Goal: Information Seeking & Learning: Learn about a topic

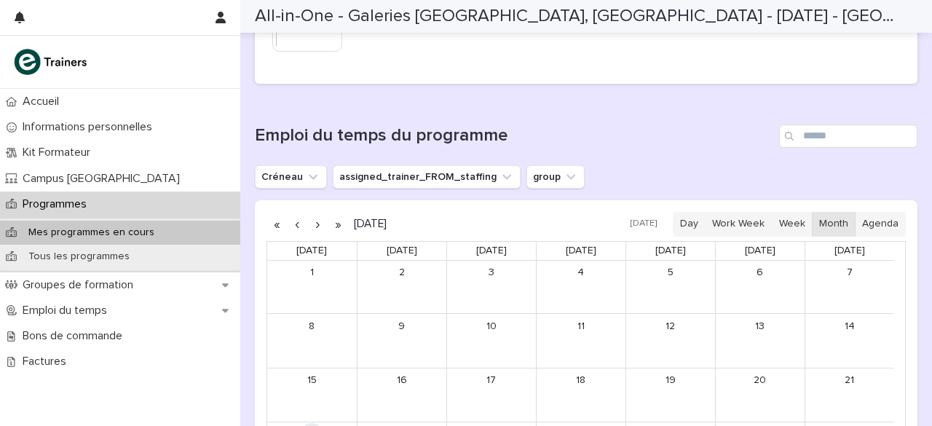
scroll to position [874, 0]
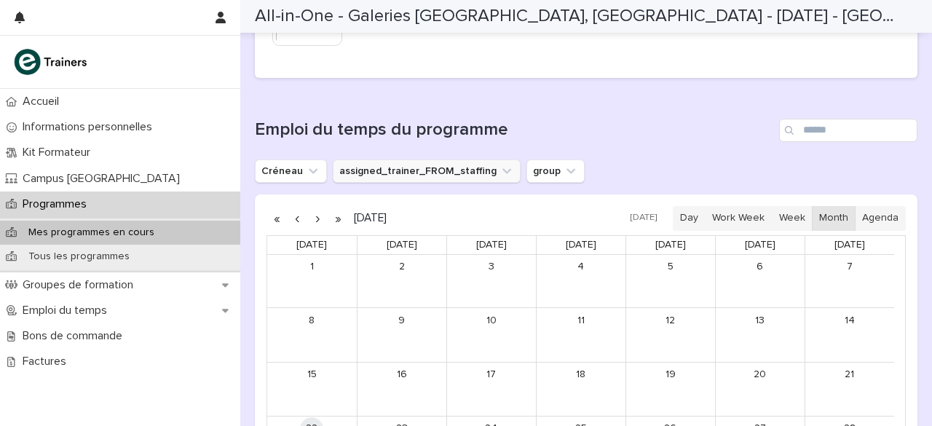
click at [502, 164] on icon "assigned_trainer_FROM_staffing" at bounding box center [507, 171] width 15 height 15
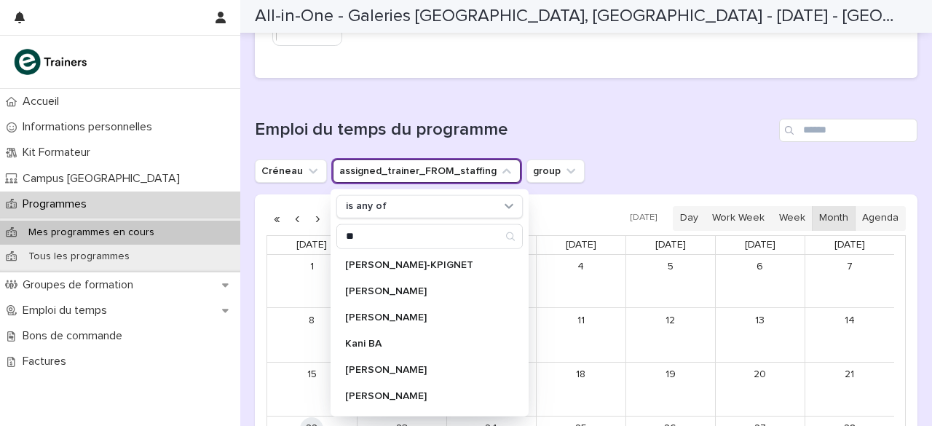
type input "*"
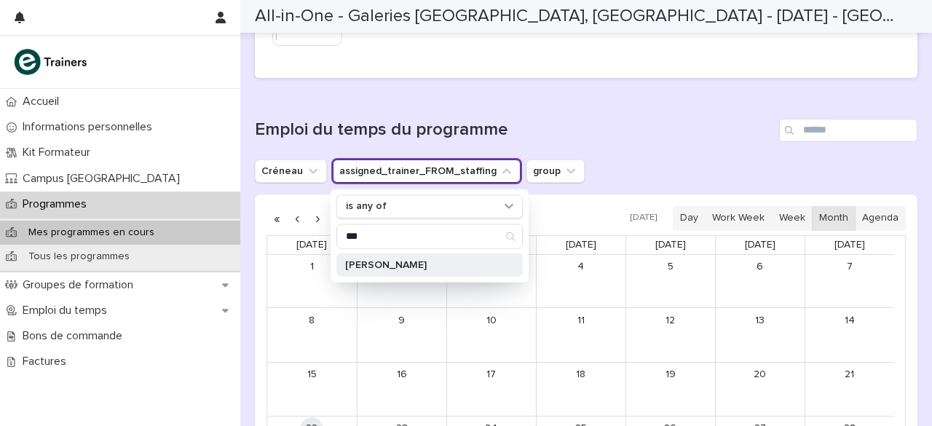
type input "***"
click at [390, 254] on div "[PERSON_NAME]" at bounding box center [429, 264] width 186 height 23
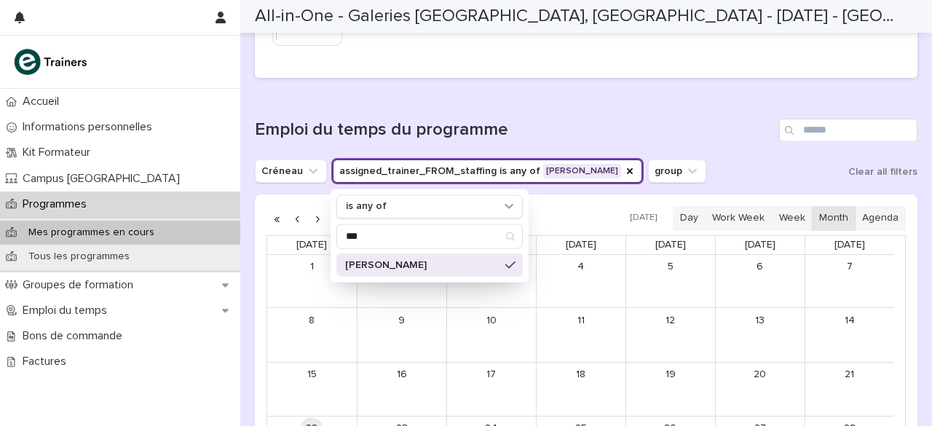
click at [714, 159] on div "[PERSON_NAME] assigned_trainer_FROM_staffing is any of [PERSON_NAME] is any of …" at bounding box center [586, 170] width 663 height 23
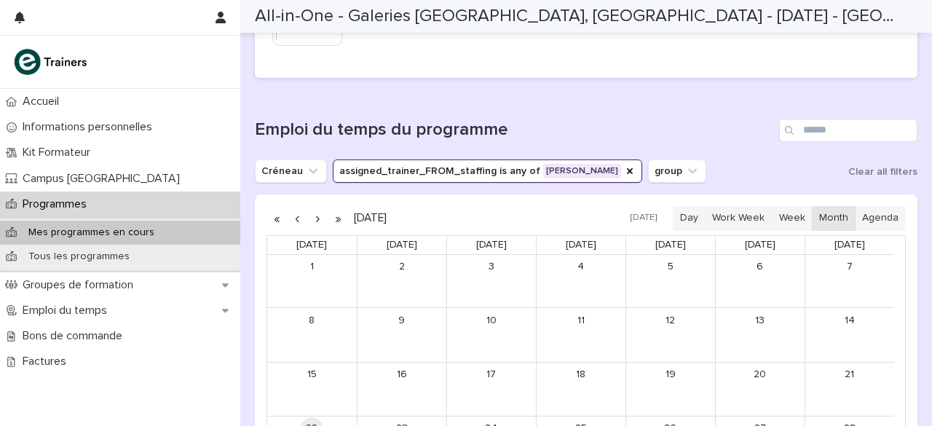
click at [714, 159] on div "[PERSON_NAME] assigned_trainer_FROM_staffing is any of [PERSON_NAME] group Clea…" at bounding box center [586, 170] width 663 height 23
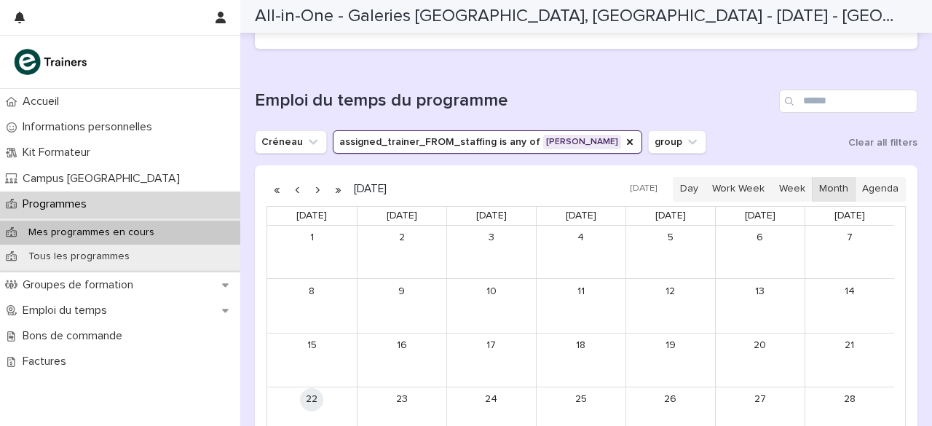
scroll to position [932, 0]
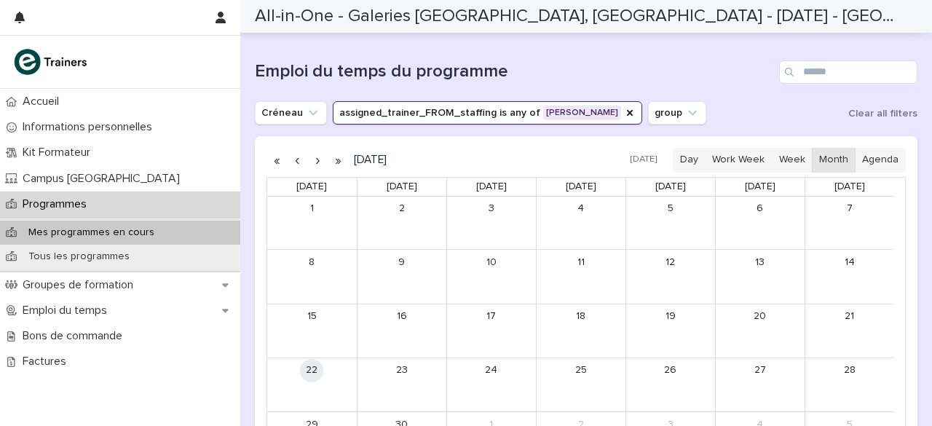
click at [320, 149] on button "button" at bounding box center [317, 160] width 20 height 23
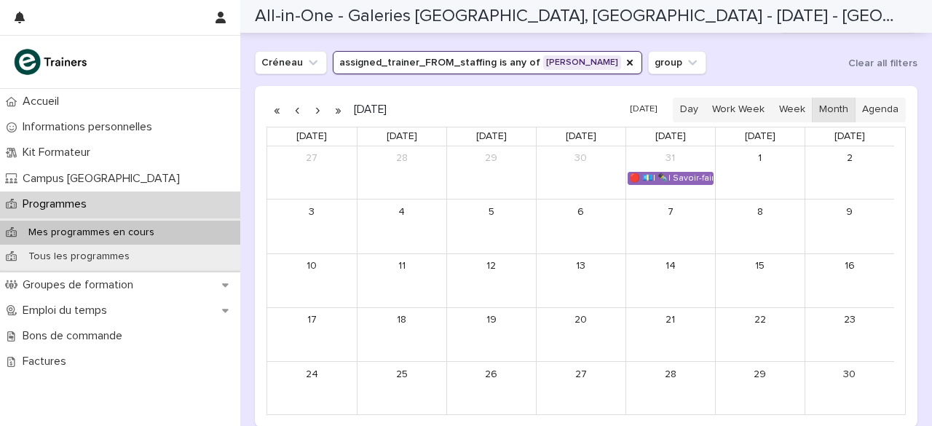
scroll to position [961, 0]
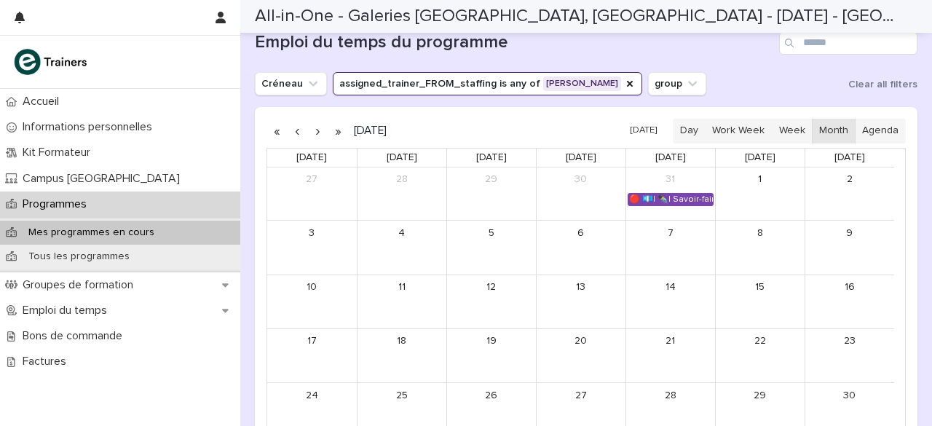
click at [656, 194] on div "🔴 💶| ✒️| Savoir-faire métier - Gestion des flux marchands et logistique commerc…" at bounding box center [670, 200] width 84 height 12
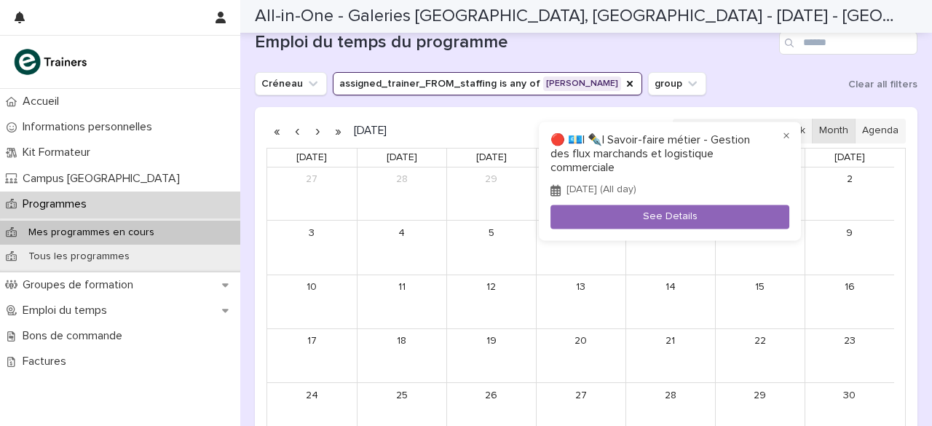
click at [730, 69] on div at bounding box center [466, 213] width 932 height 426
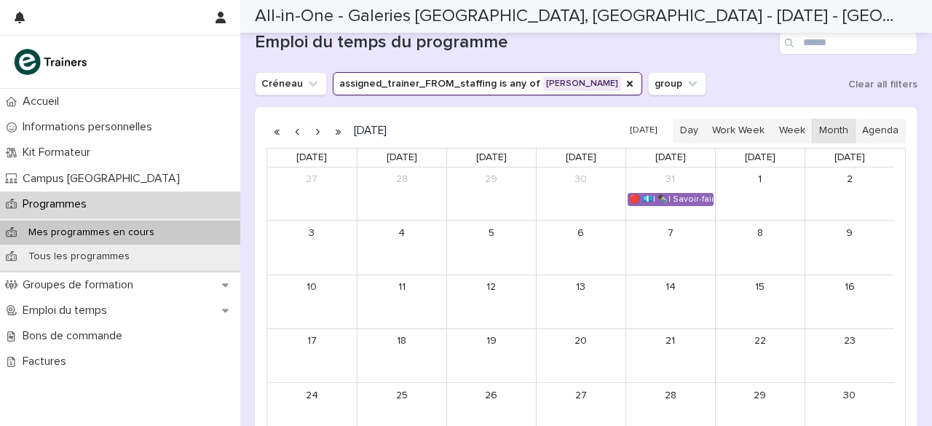
click at [316, 119] on button "button" at bounding box center [317, 130] width 20 height 23
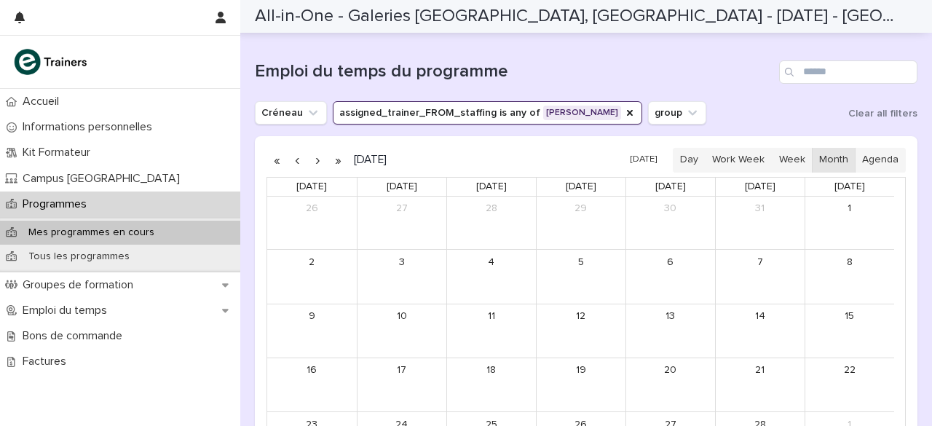
click at [297, 149] on button "button" at bounding box center [297, 160] width 20 height 23
click at [299, 149] on button "button" at bounding box center [297, 160] width 20 height 23
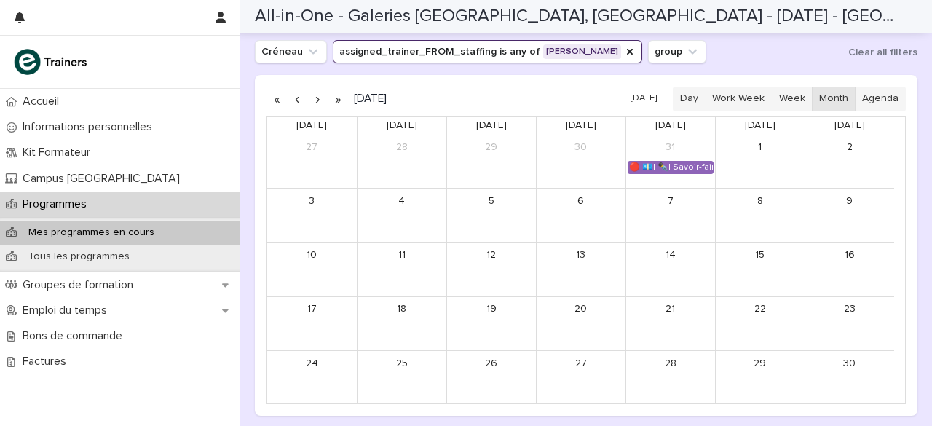
scroll to position [990, 0]
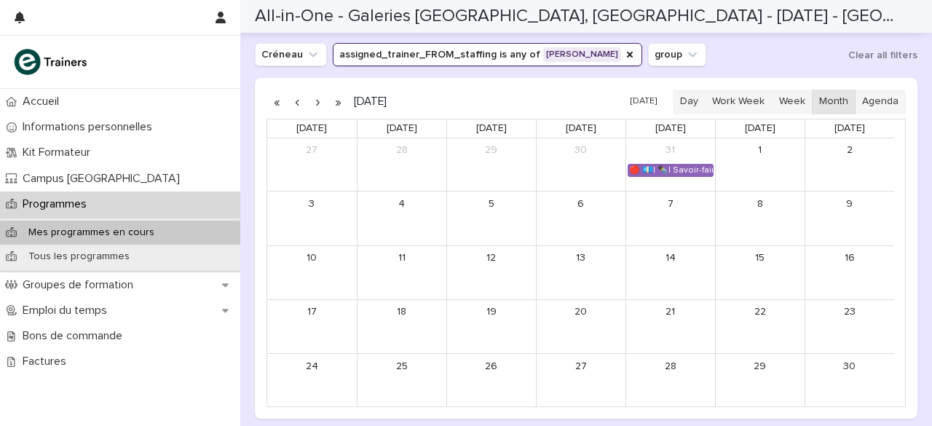
click at [297, 90] on button "button" at bounding box center [297, 101] width 20 height 23
click at [680, 380] on div "🔴 💶| ✒️| Savoir-faire métier - Gestion des flux marchands et logistique commerc…" at bounding box center [670, 386] width 84 height 12
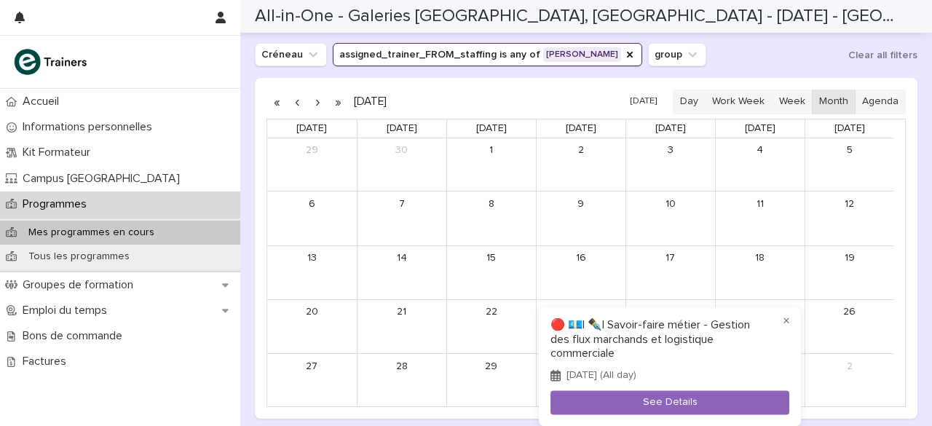
click at [725, 49] on div at bounding box center [466, 213] width 932 height 426
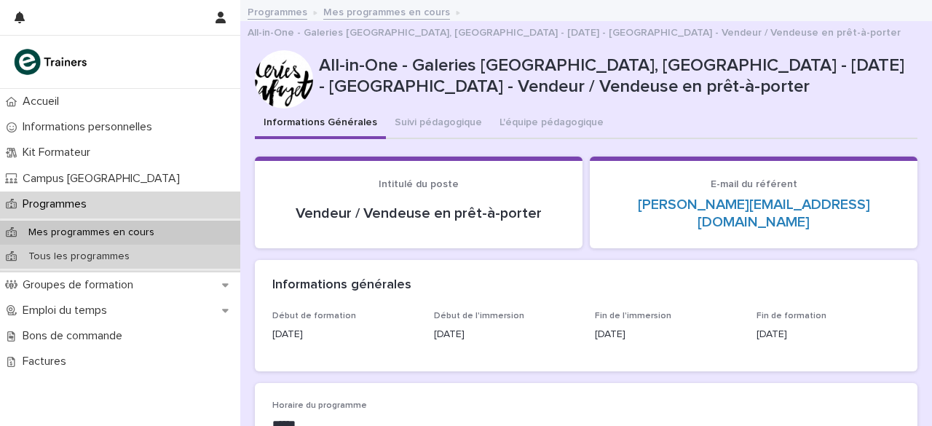
click at [135, 263] on div "Tous les programmes" at bounding box center [120, 257] width 240 height 24
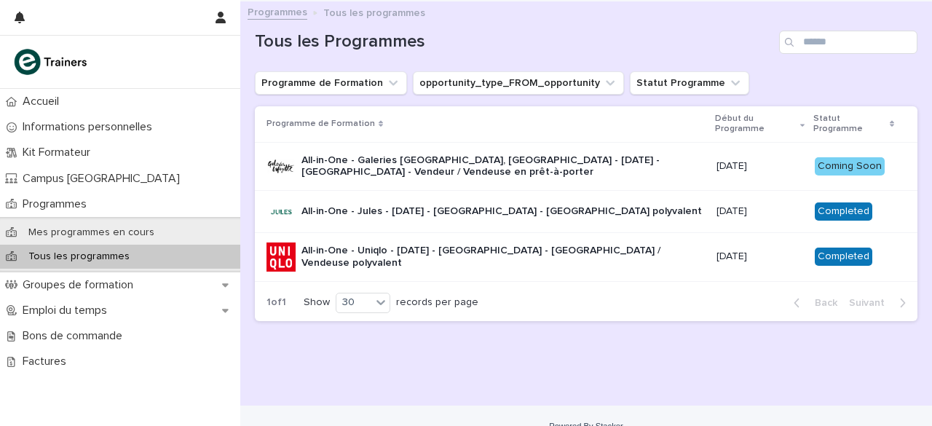
click at [508, 159] on p "All-in-One - Galeries [GEOGRAPHIC_DATA], [GEOGRAPHIC_DATA] - [DATE] - [GEOGRAPH…" at bounding box center [502, 166] width 403 height 25
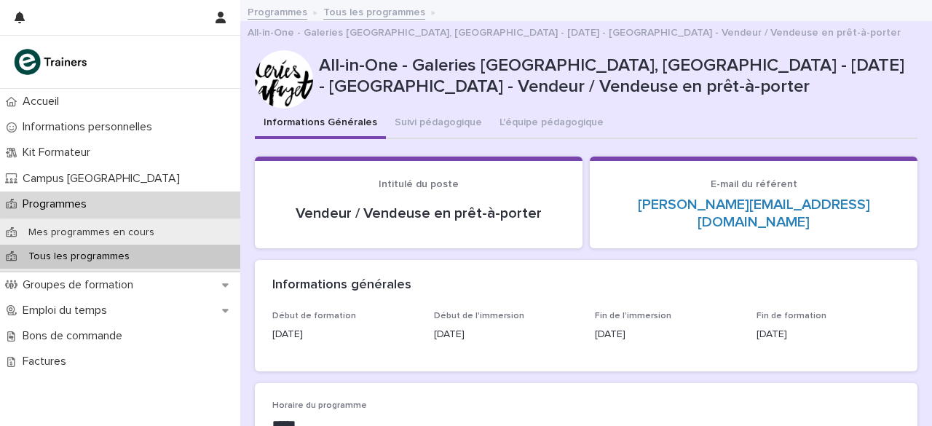
click at [626, 120] on div "Informations Générales Suivi pédagogique L'équipe pédagogique" at bounding box center [586, 124] width 663 height 31
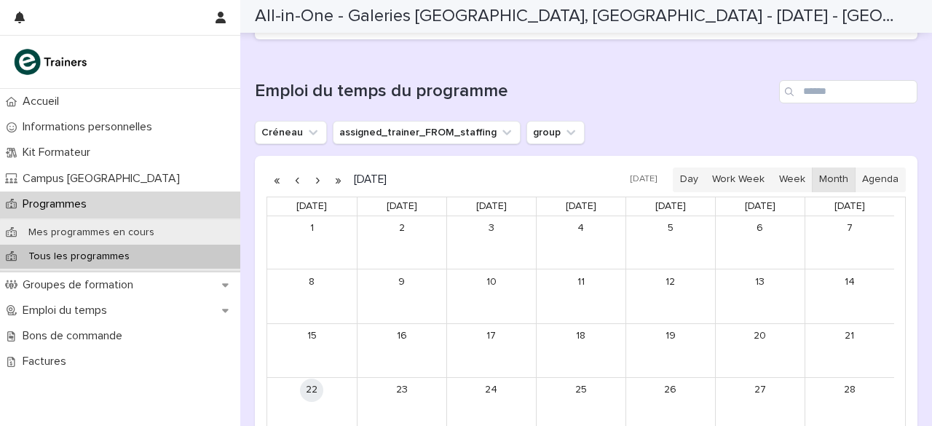
scroll to position [887, 0]
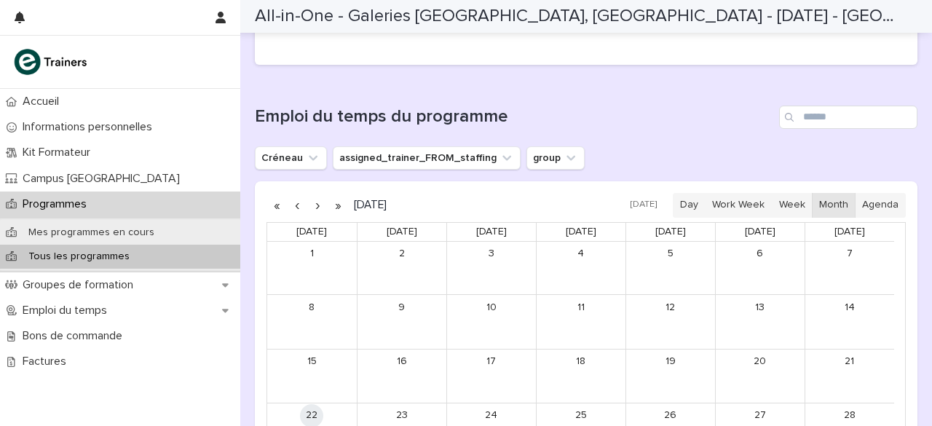
click at [322, 194] on button "button" at bounding box center [317, 205] width 20 height 23
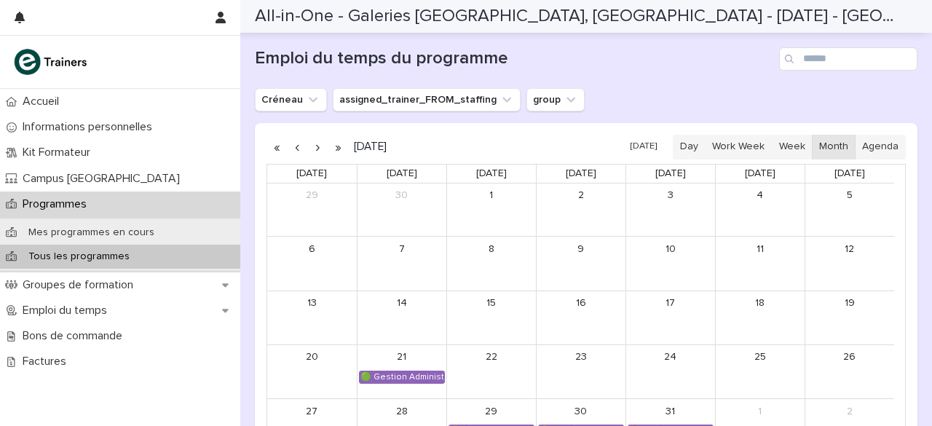
scroll to position [974, 0]
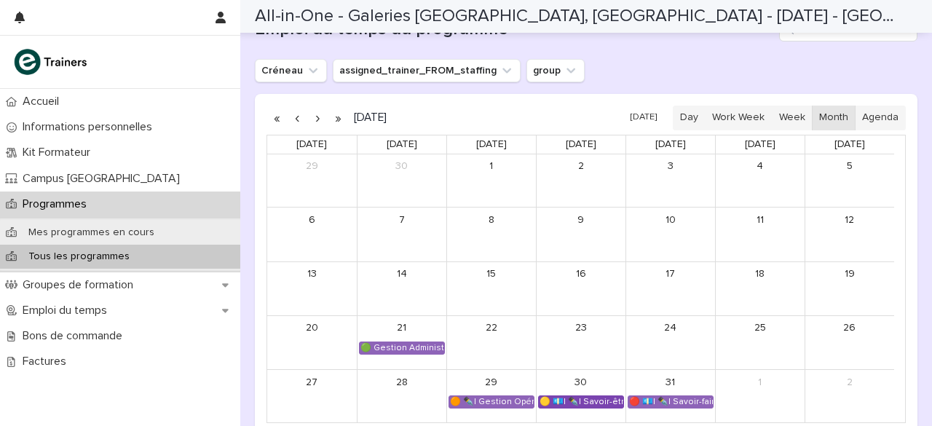
click at [588, 396] on div "🟡 💶| ✒️| Savoir-être métier - Mobilisation et valorisation de ses forces et tal…" at bounding box center [581, 402] width 84 height 12
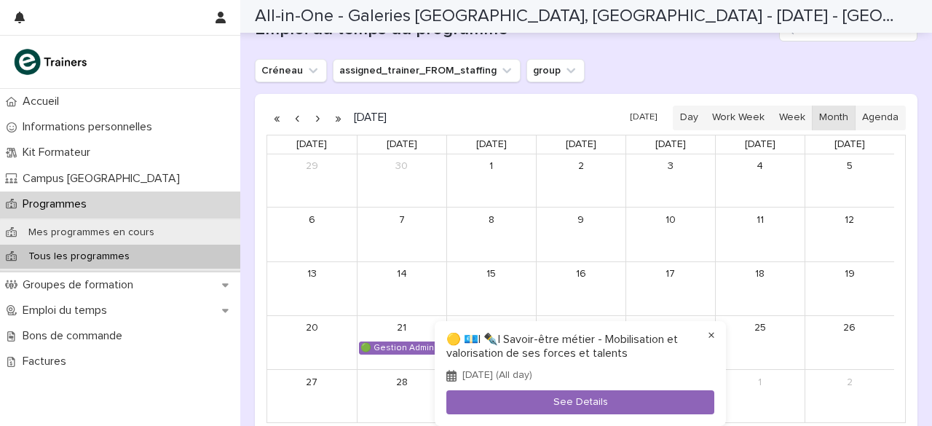
click at [712, 336] on button "×" at bounding box center [711, 335] width 17 height 17
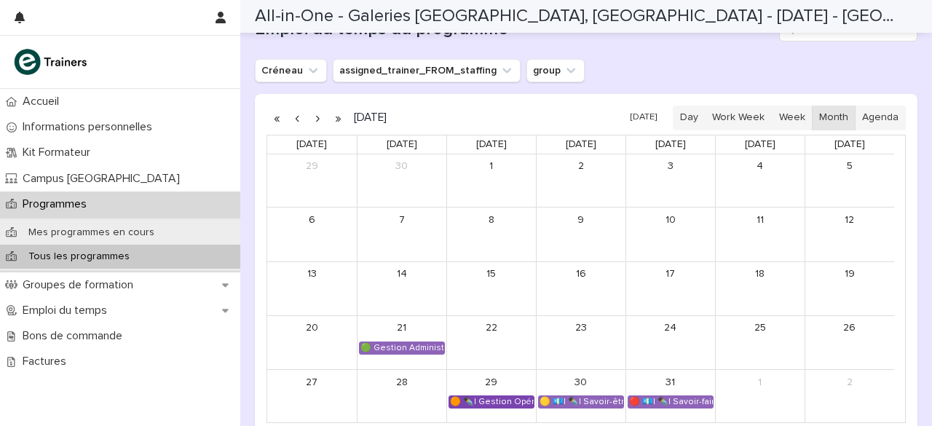
click at [521, 396] on div "🟠 ✒️| Gestion Opérationnelle - Rentrée" at bounding box center [491, 402] width 84 height 12
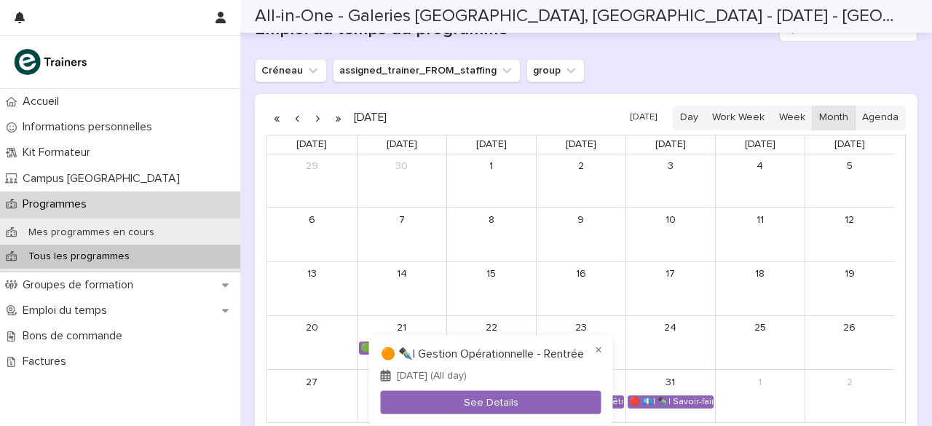
click at [687, 350] on div at bounding box center [466, 213] width 932 height 426
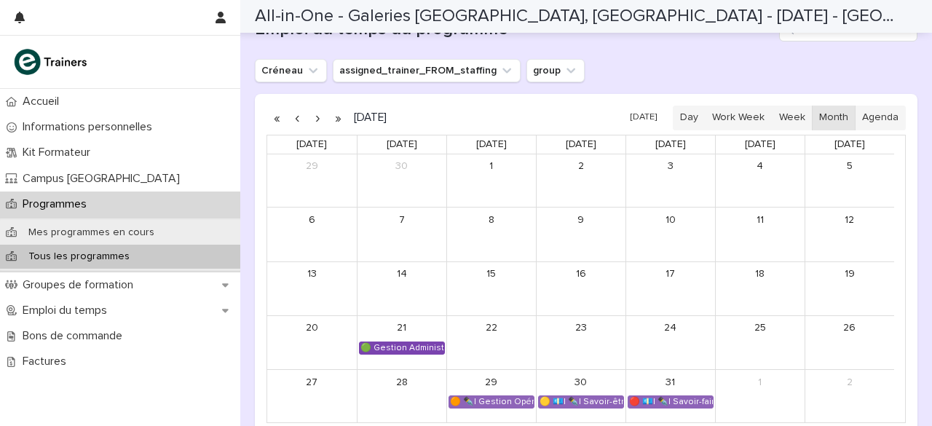
click at [399, 342] on div "🟢 Gestion Administrative - Pré-rentrée" at bounding box center [402, 348] width 84 height 12
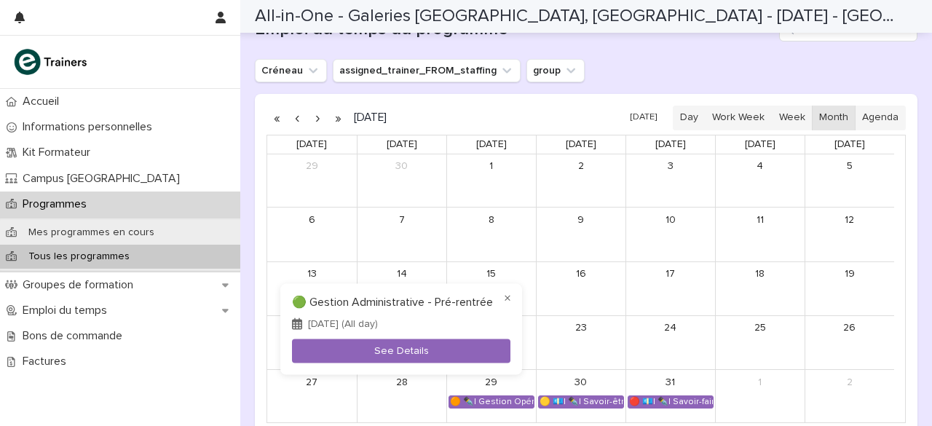
click at [591, 312] on div at bounding box center [466, 213] width 932 height 426
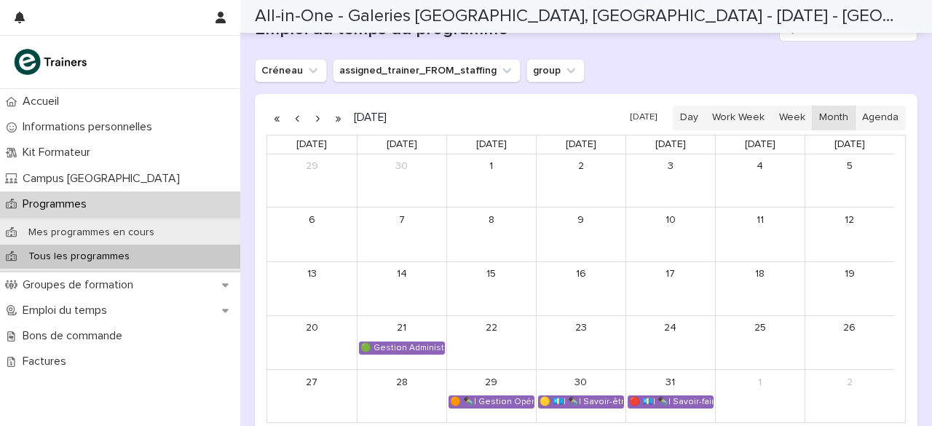
click at [318, 106] on button "button" at bounding box center [317, 117] width 20 height 23
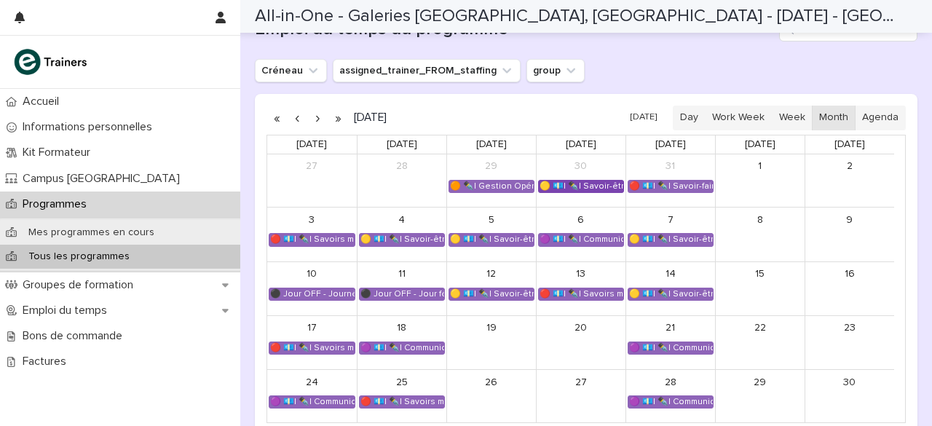
click at [583, 181] on div "🟡 💶| ✒️| Savoir-être métier - Mobilisation et valorisation de ses forces et tal…" at bounding box center [581, 187] width 84 height 12
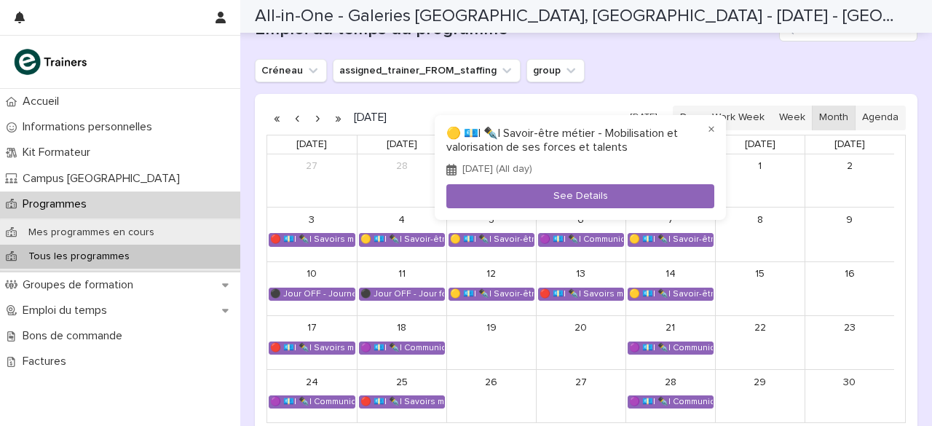
click at [765, 164] on div at bounding box center [466, 213] width 932 height 426
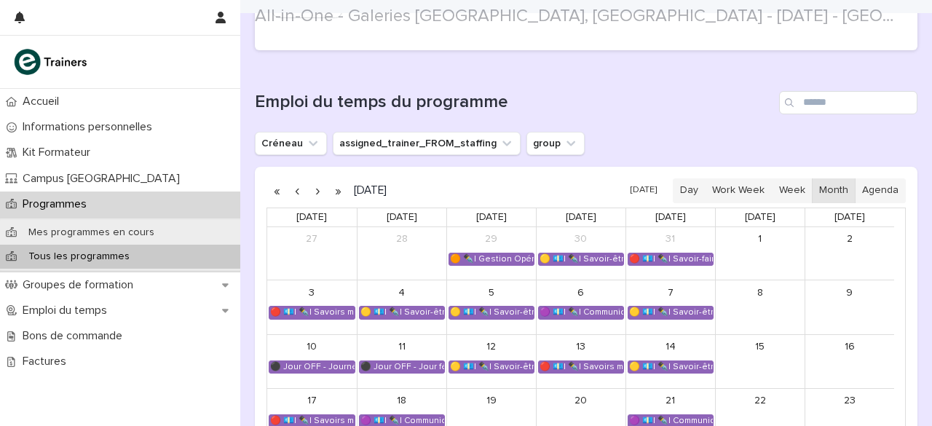
scroll to position [1091, 0]
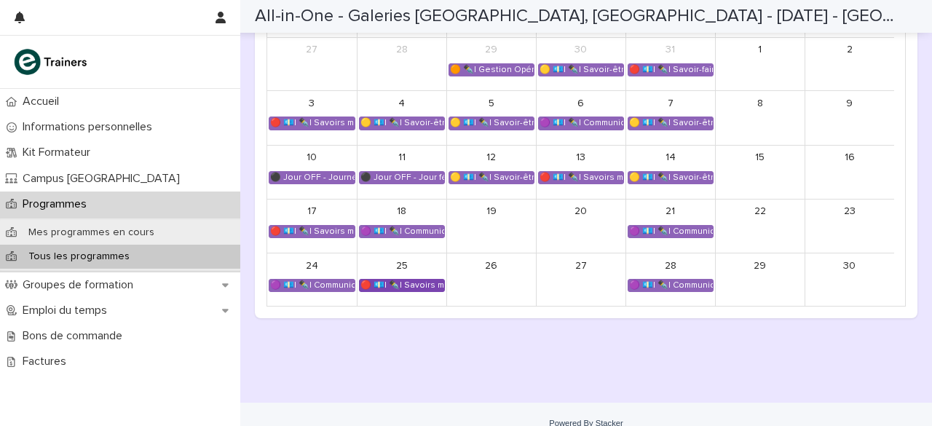
click at [392, 280] on div "🔴 💶| ✒️| Savoirs métier - Connaître les produits et histoire de la mode" at bounding box center [402, 286] width 84 height 12
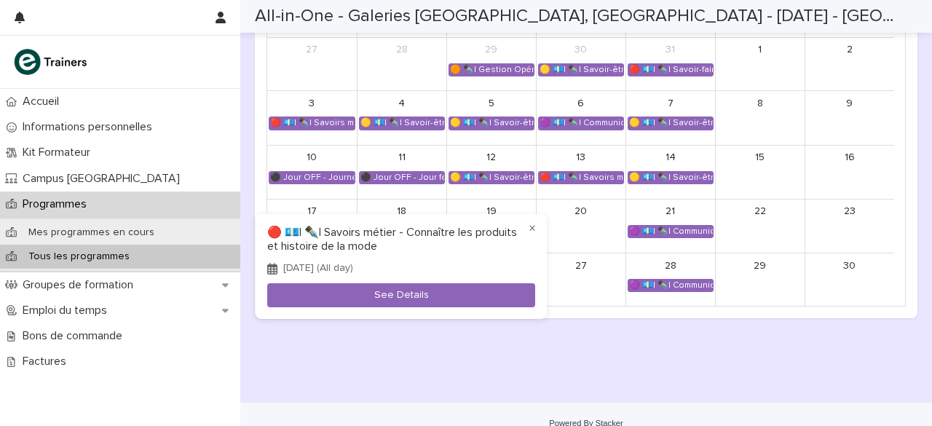
click at [591, 337] on div at bounding box center [466, 213] width 932 height 426
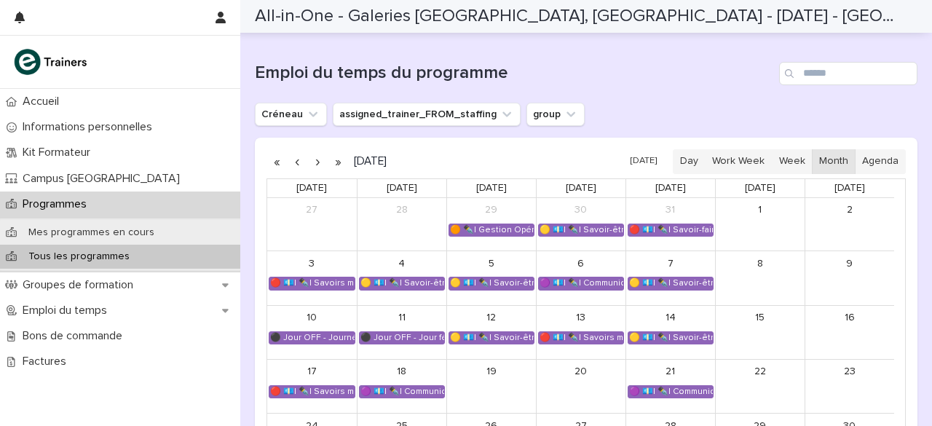
scroll to position [928, 0]
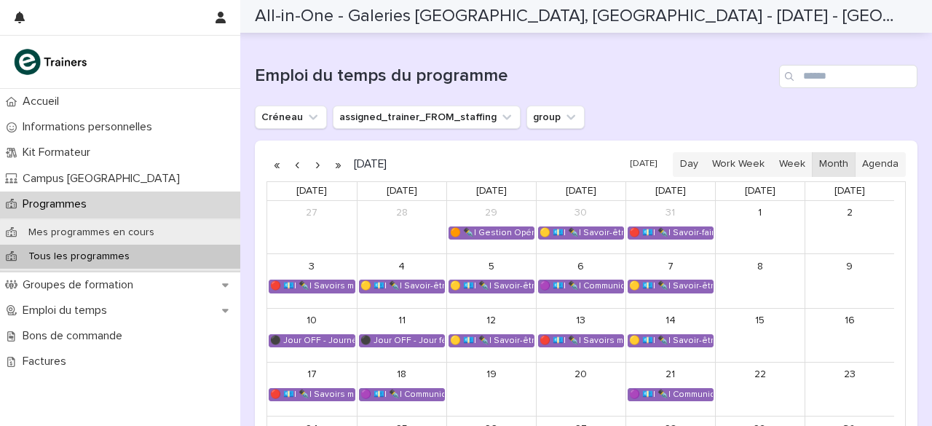
click at [322, 153] on button "button" at bounding box center [317, 164] width 20 height 23
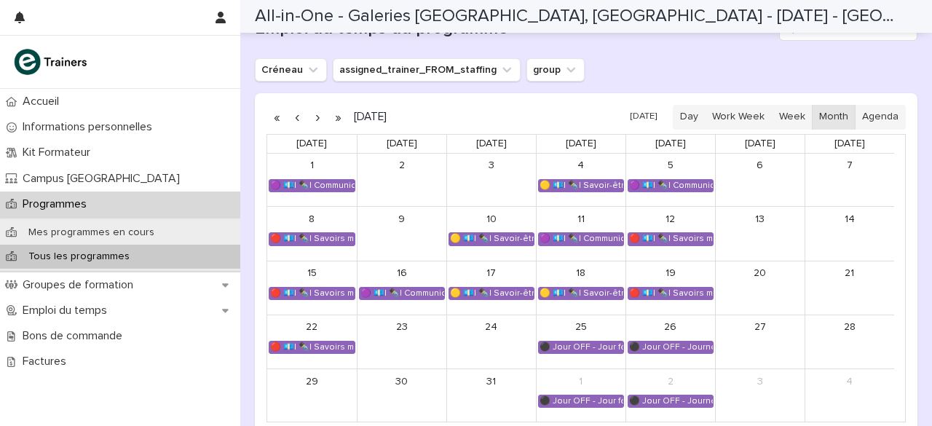
scroll to position [960, 0]
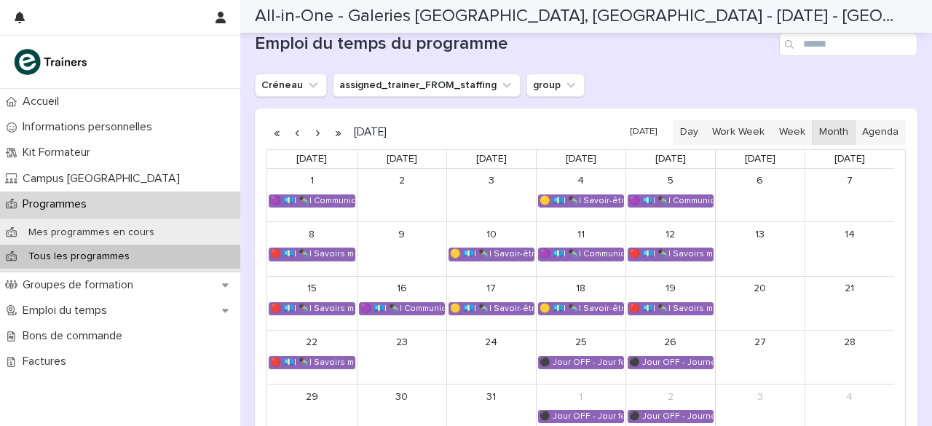
click at [299, 121] on button "button" at bounding box center [297, 132] width 20 height 23
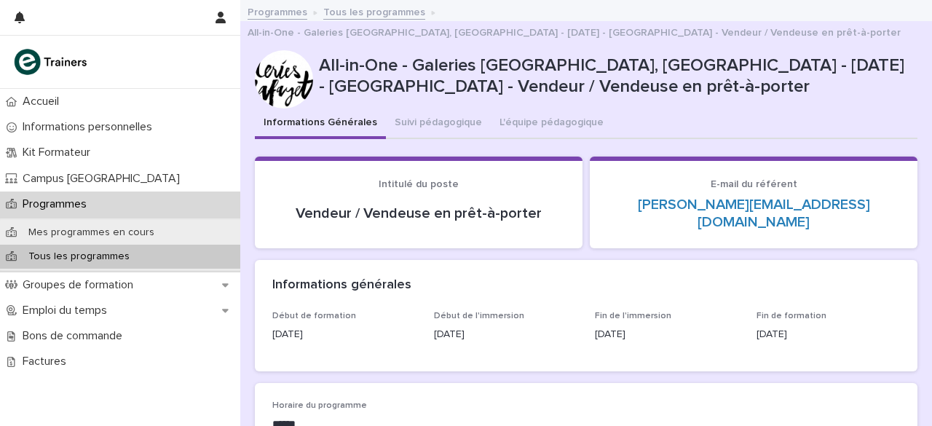
click at [102, 200] on div "Programmes" at bounding box center [120, 204] width 240 height 25
